Goal: Navigation & Orientation: Understand site structure

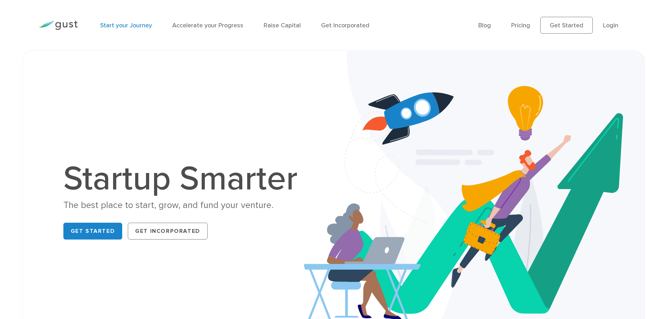
click at [139, 25] on link "Start your Journey" at bounding box center [126, 25] width 52 height 7
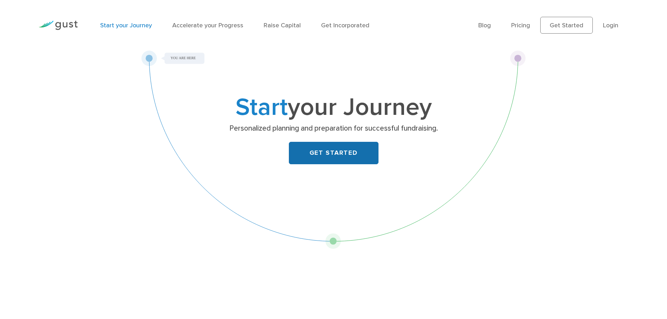
click at [301, 148] on link "GET STARTED" at bounding box center [334, 153] width 90 height 22
click at [341, 24] on link "Get Incorporated" at bounding box center [345, 25] width 48 height 7
click at [485, 24] on link "Blog" at bounding box center [484, 25] width 13 height 7
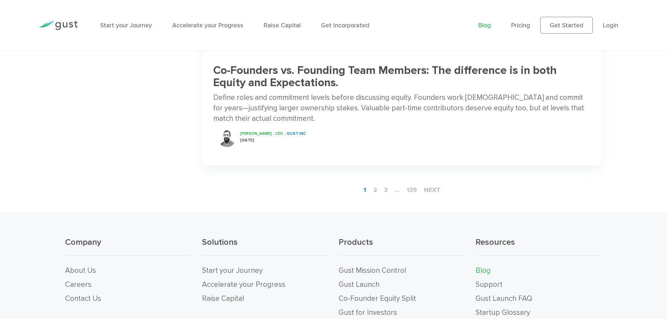
scroll to position [1163, 0]
